Goal: Find contact information: Find contact information

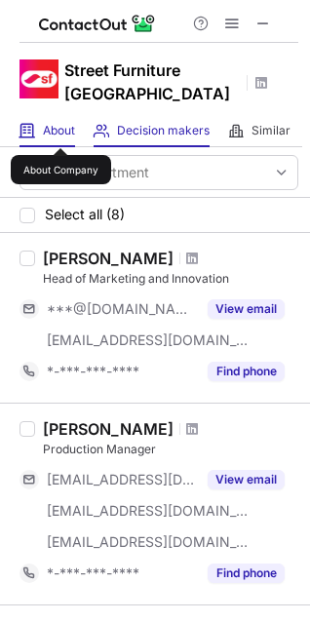
click at [60, 130] on span "About" at bounding box center [59, 131] width 32 height 16
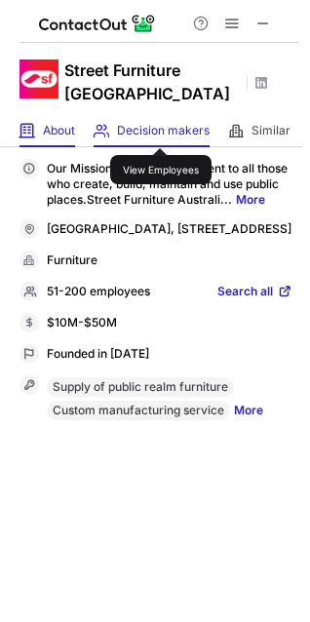
click at [161, 131] on span "Decision makers" at bounding box center [163, 131] width 93 height 16
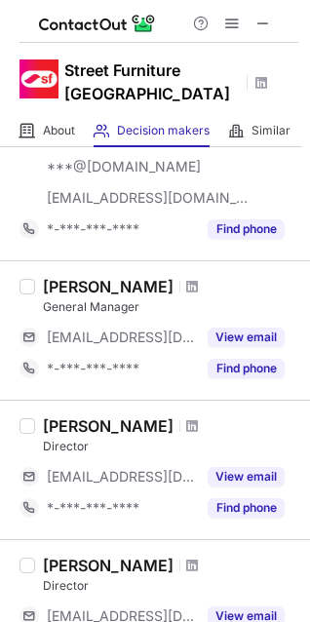
scroll to position [554, 0]
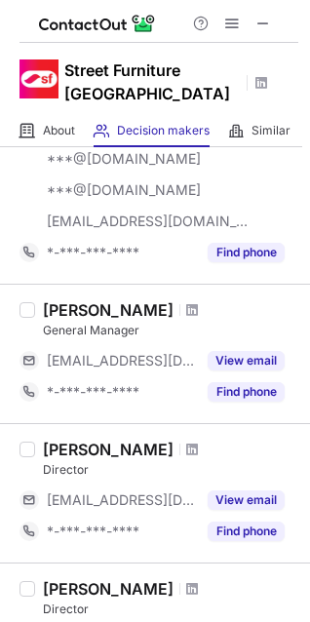
click at [179, 306] on div at bounding box center [192, 310] width 26 height 12
click at [186, 308] on span at bounding box center [192, 310] width 12 height 16
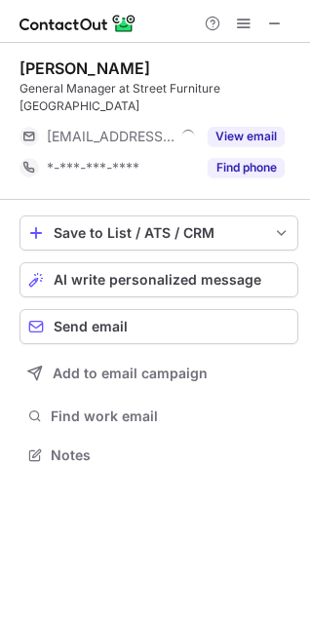
scroll to position [9, 9]
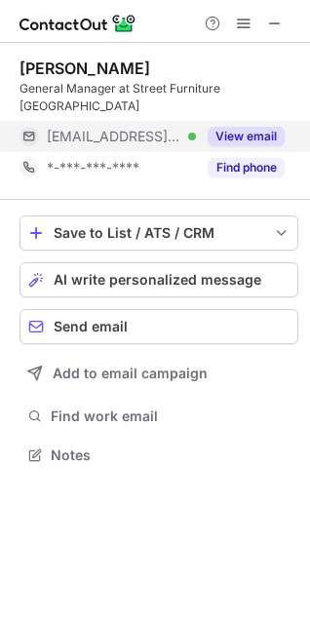
click at [247, 127] on button "View email" at bounding box center [246, 137] width 77 height 20
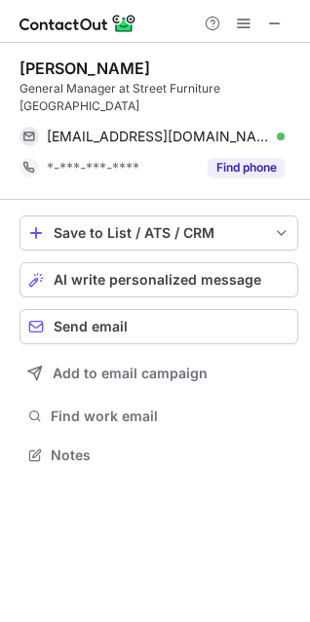
scroll to position [423, 310]
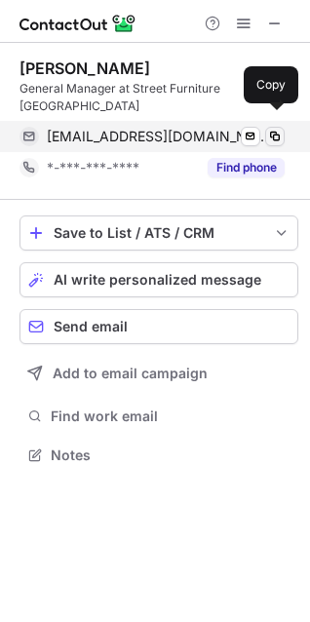
click at [276, 129] on span at bounding box center [275, 137] width 16 height 16
